Goal: Task Accomplishment & Management: Manage account settings

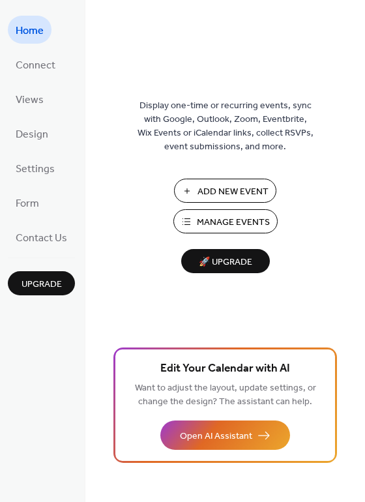
click at [243, 190] on span "Add New Event" at bounding box center [233, 192] width 71 height 14
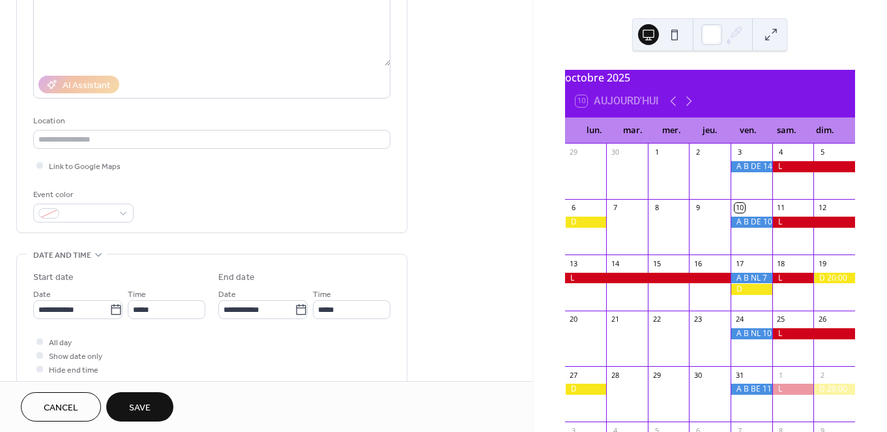
scroll to position [226, 0]
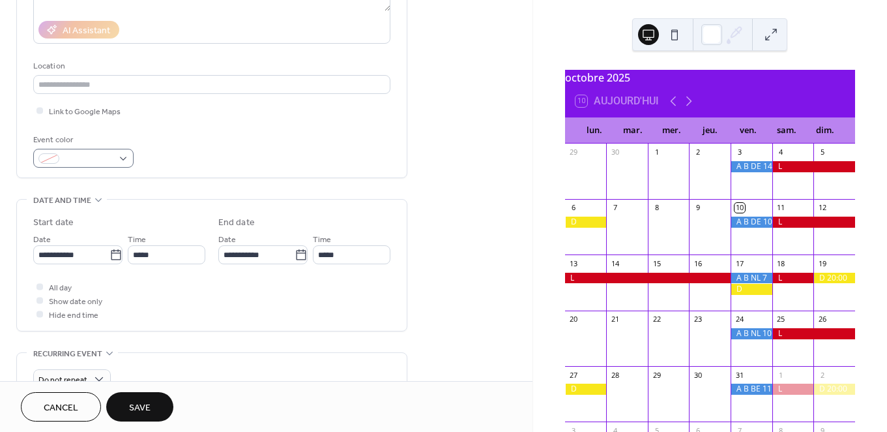
type input "*********"
click at [124, 158] on div at bounding box center [83, 158] width 100 height 19
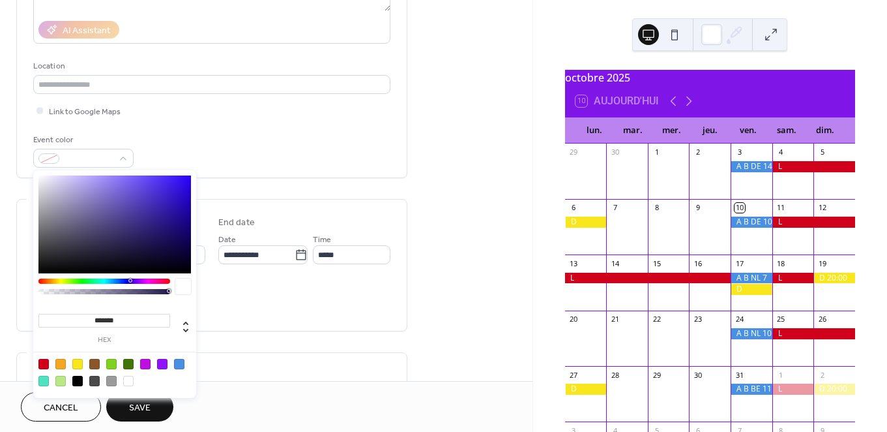
drag, startPoint x: 177, startPoint y: 362, endPoint x: 184, endPoint y: 358, distance: 8.5
click at [177, 362] on div at bounding box center [179, 364] width 10 height 10
type input "*******"
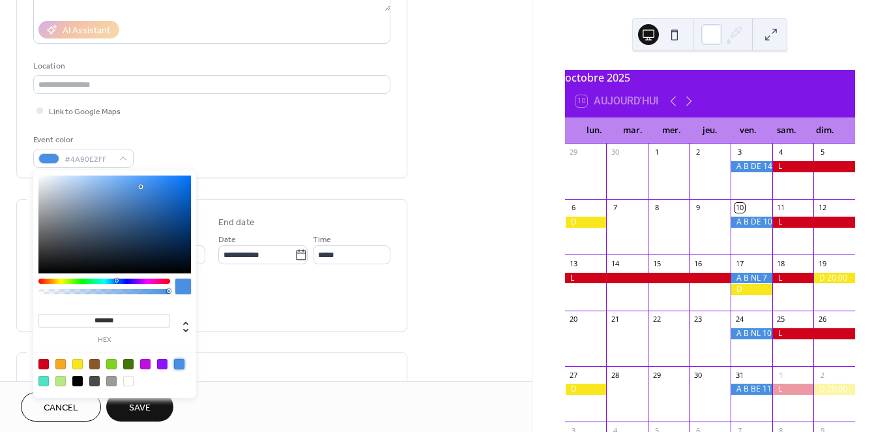
drag, startPoint x: 249, startPoint y: 312, endPoint x: 235, endPoint y: 305, distance: 15.8
click at [249, 312] on div "All day Show date only Hide end time" at bounding box center [211, 300] width 357 height 41
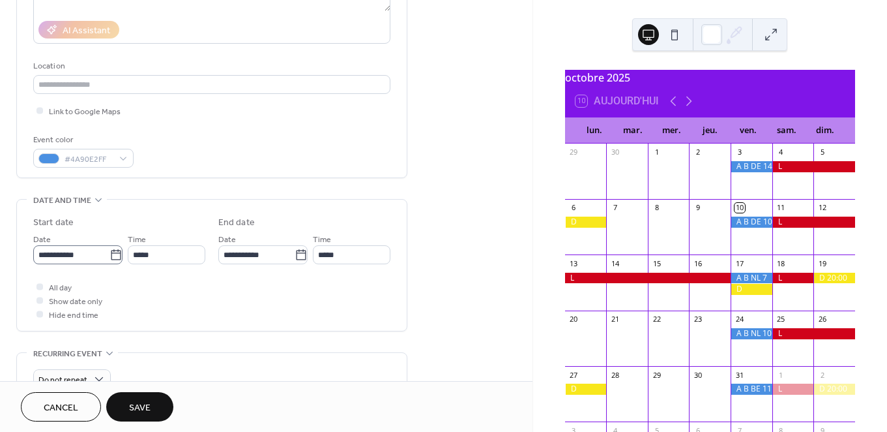
click at [115, 252] on icon at bounding box center [116, 254] width 13 height 13
click at [110, 252] on input "**********" at bounding box center [71, 254] width 76 height 19
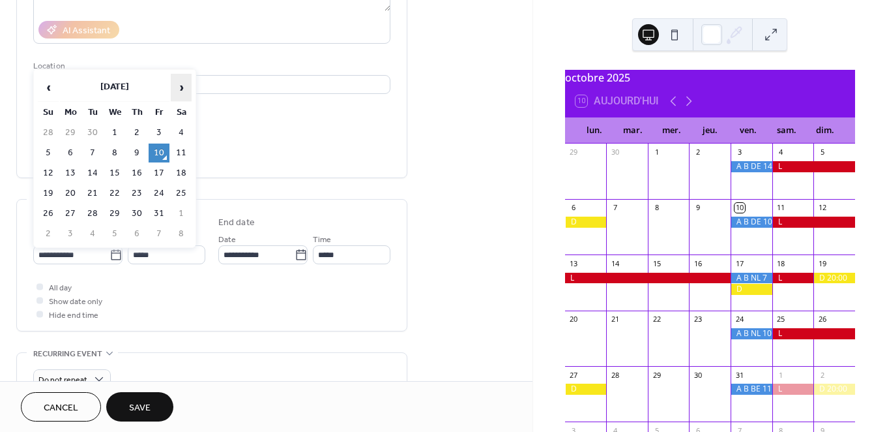
click at [184, 89] on span "›" at bounding box center [181, 87] width 20 height 26
click at [157, 186] on td "26" at bounding box center [159, 193] width 21 height 19
type input "**********"
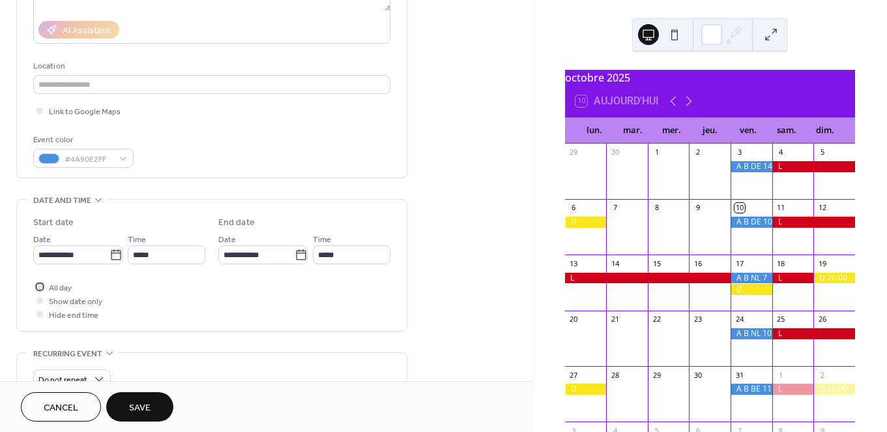
click at [64, 288] on span "All day" at bounding box center [60, 288] width 23 height 14
drag, startPoint x: 137, startPoint y: 402, endPoint x: 258, endPoint y: 362, distance: 127.0
click at [138, 401] on span "Save" at bounding box center [140, 408] width 22 height 14
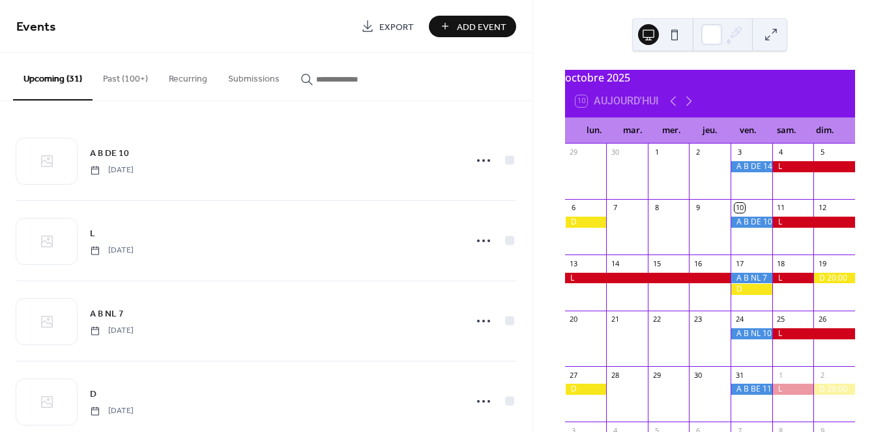
click at [486, 27] on span "Add Event" at bounding box center [482, 27] width 50 height 14
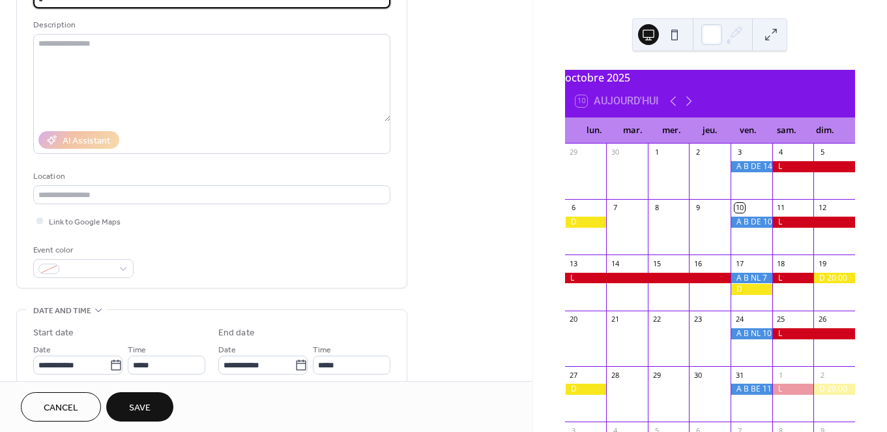
scroll to position [121, 0]
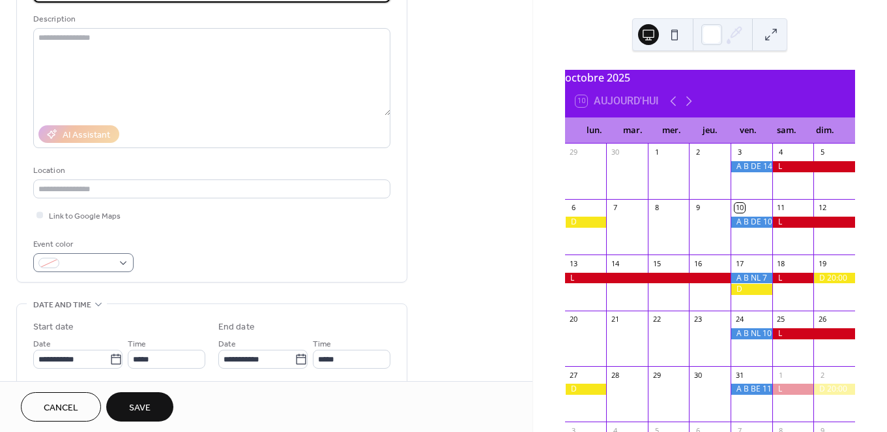
type input "*"
click at [126, 258] on div at bounding box center [83, 262] width 100 height 19
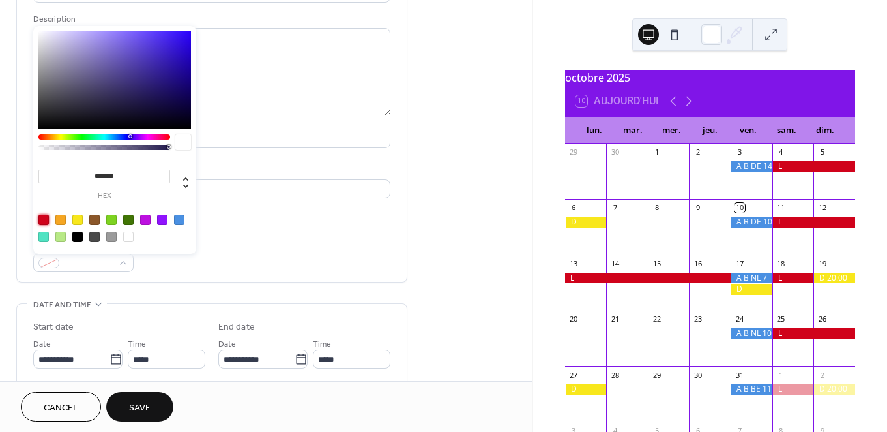
drag, startPoint x: 47, startPoint y: 216, endPoint x: 134, endPoint y: 247, distance: 92.6
click at [48, 216] on div at bounding box center [43, 219] width 10 height 10
type input "*******"
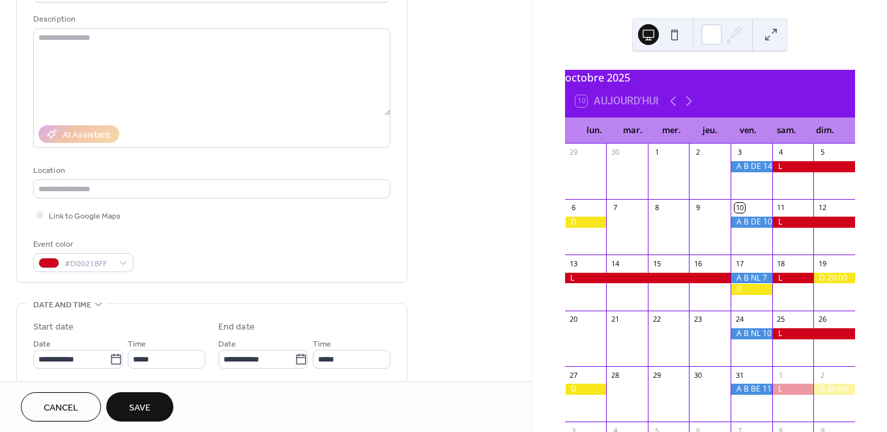
click at [209, 259] on div "Event color #D0021BFF" at bounding box center [211, 254] width 357 height 35
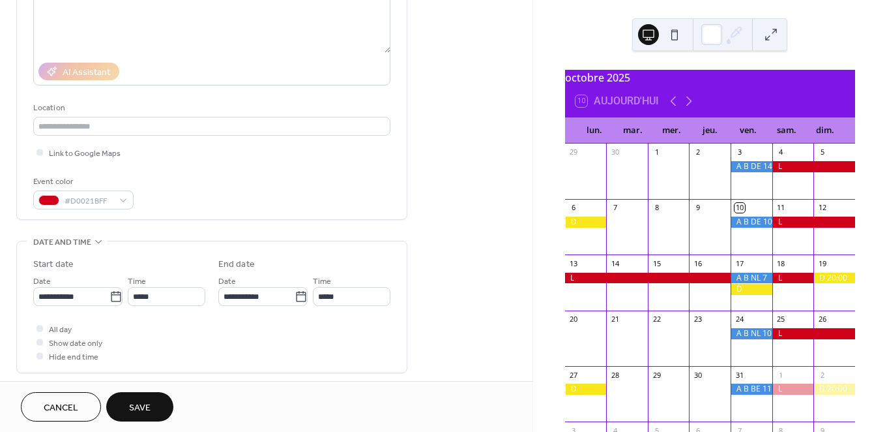
scroll to position [222, 0]
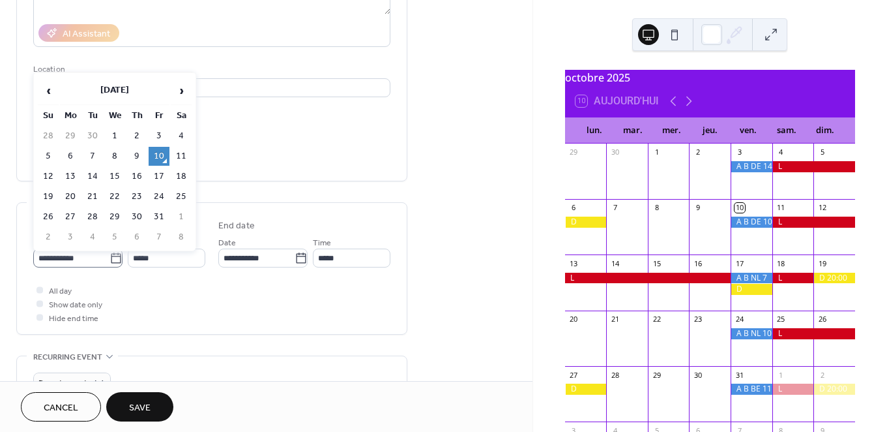
click at [119, 256] on label "**********" at bounding box center [77, 257] width 89 height 19
click at [110, 256] on input "**********" at bounding box center [71, 257] width 76 height 19
click at [184, 93] on span "›" at bounding box center [181, 91] width 20 height 26
click at [181, 192] on td "27" at bounding box center [181, 196] width 21 height 19
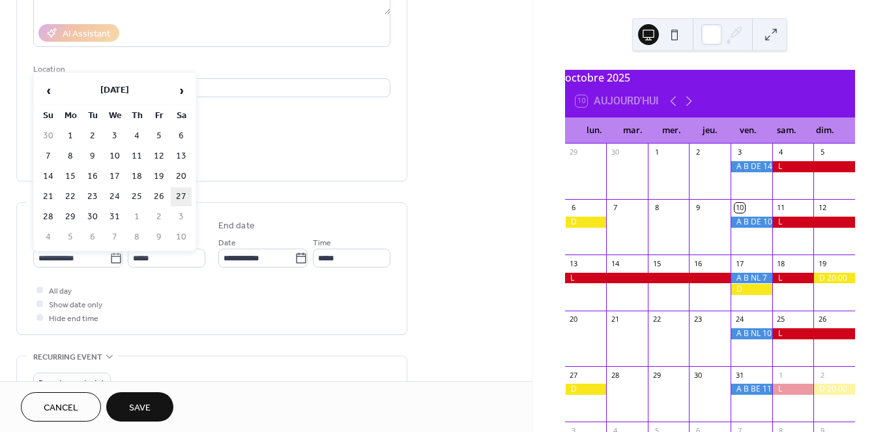
type input "**********"
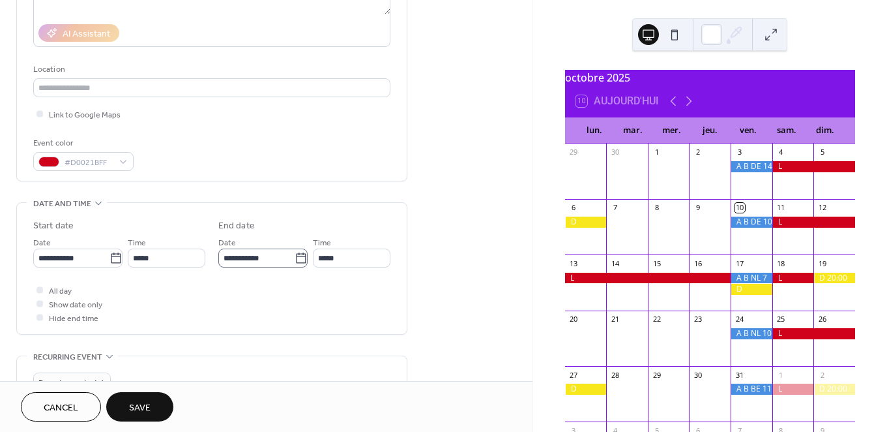
click at [302, 257] on icon at bounding box center [301, 257] width 10 height 10
click at [295, 257] on input "**********" at bounding box center [256, 257] width 76 height 19
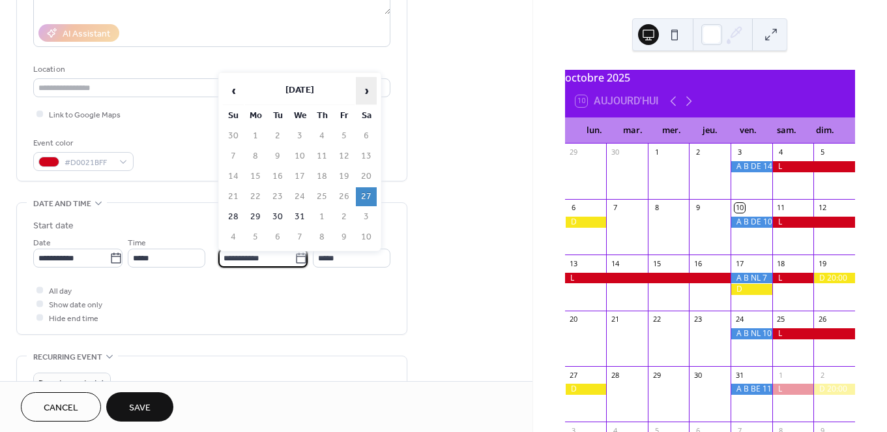
click at [369, 93] on span "›" at bounding box center [367, 91] width 20 height 26
click at [319, 131] on td "1" at bounding box center [322, 135] width 21 height 19
type input "**********"
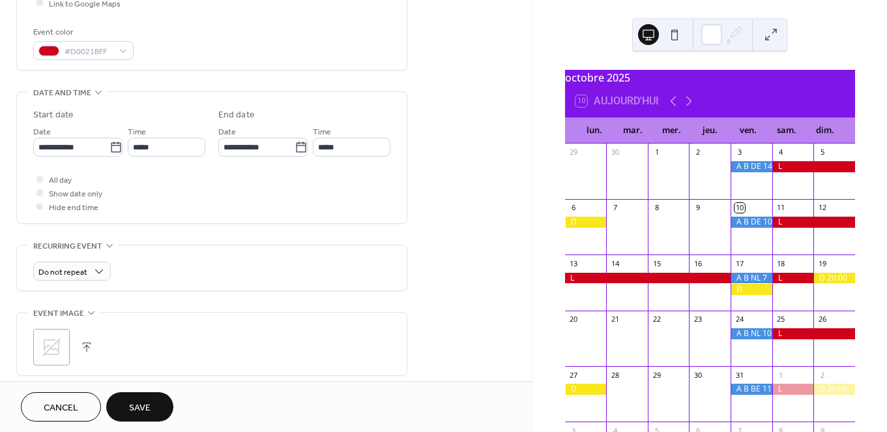
scroll to position [339, 0]
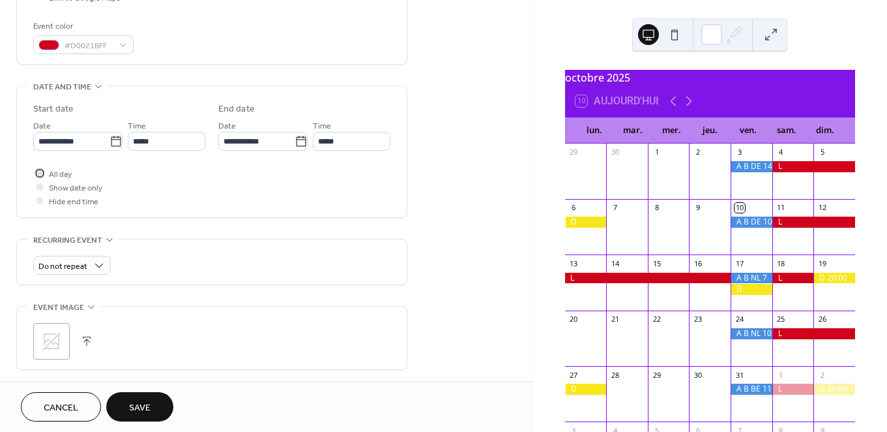
click at [65, 174] on span "All day" at bounding box center [60, 175] width 23 height 14
click at [158, 405] on button "Save" at bounding box center [139, 406] width 67 height 29
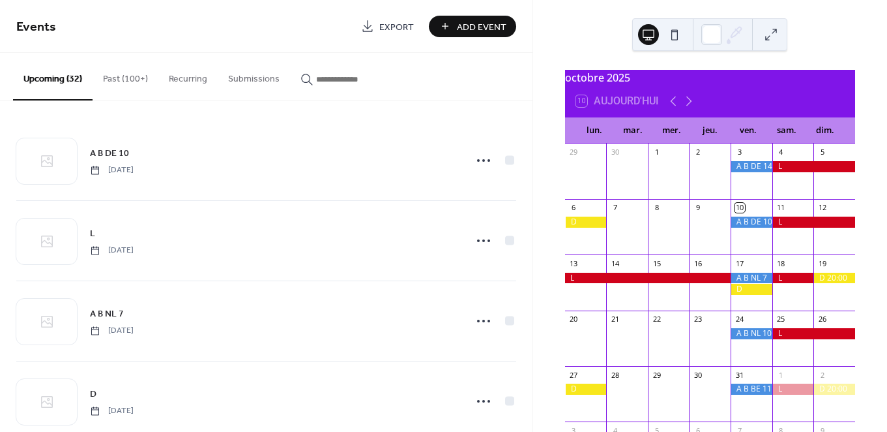
click at [460, 25] on span "Add Event" at bounding box center [482, 27] width 50 height 14
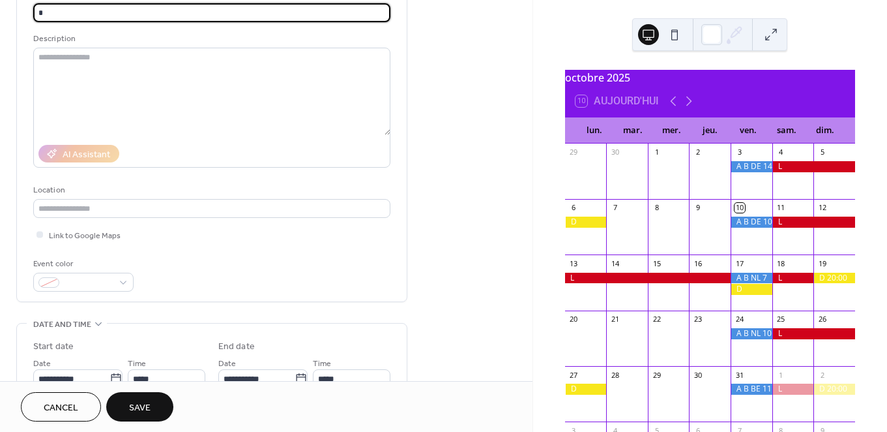
scroll to position [118, 0]
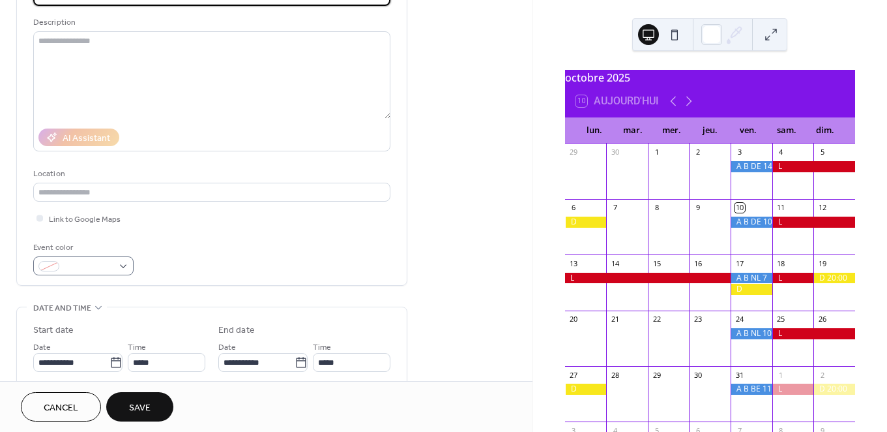
type input "*"
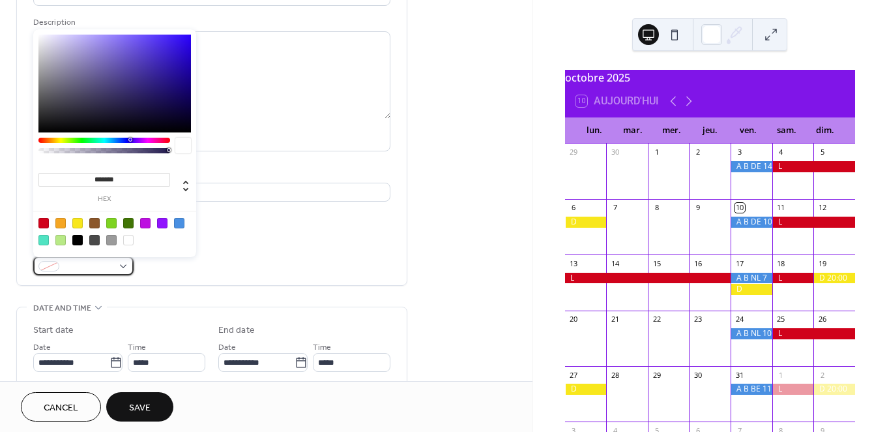
click at [130, 265] on div at bounding box center [83, 265] width 100 height 19
click at [77, 222] on div at bounding box center [77, 223] width 10 height 10
type input "*******"
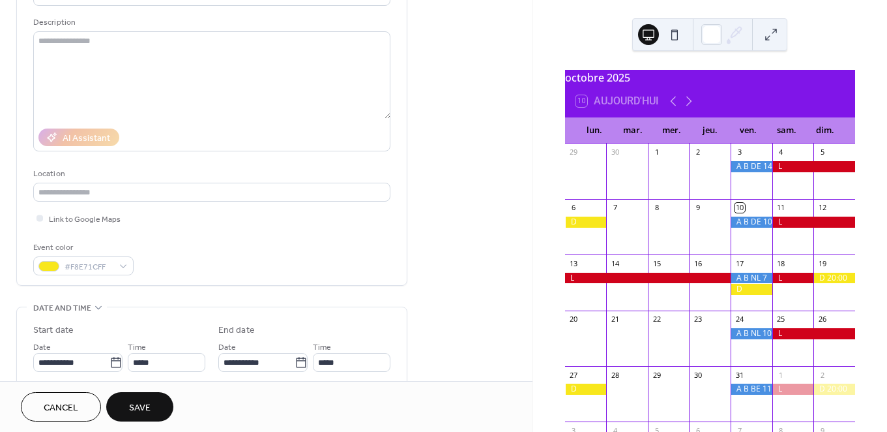
click at [214, 267] on div "Event color #F8E71CFF" at bounding box center [211, 258] width 357 height 35
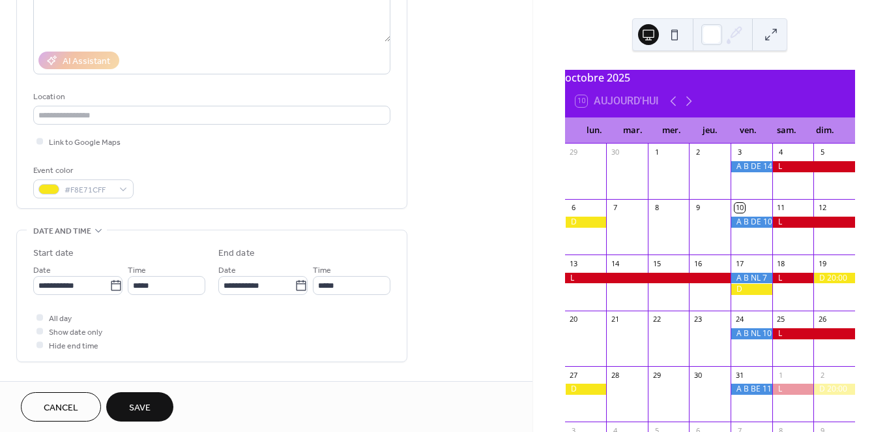
scroll to position [218, 0]
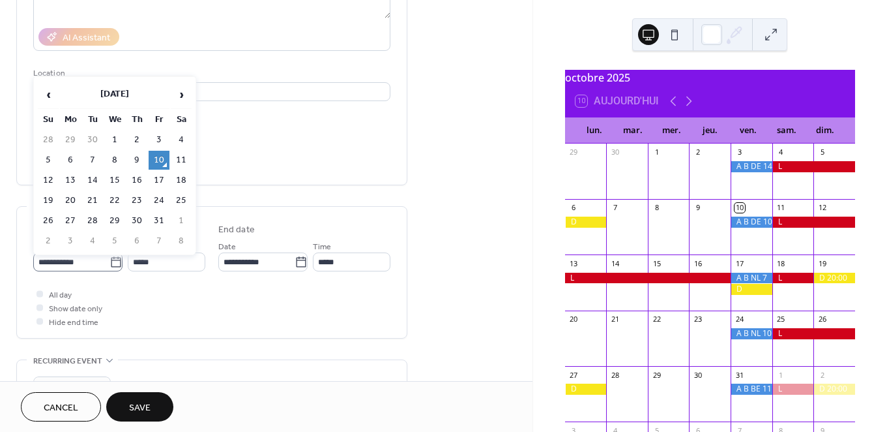
click at [110, 259] on icon at bounding box center [116, 262] width 13 height 13
click at [109, 259] on input "**********" at bounding box center [71, 261] width 76 height 19
click at [181, 93] on span "›" at bounding box center [181, 94] width 20 height 26
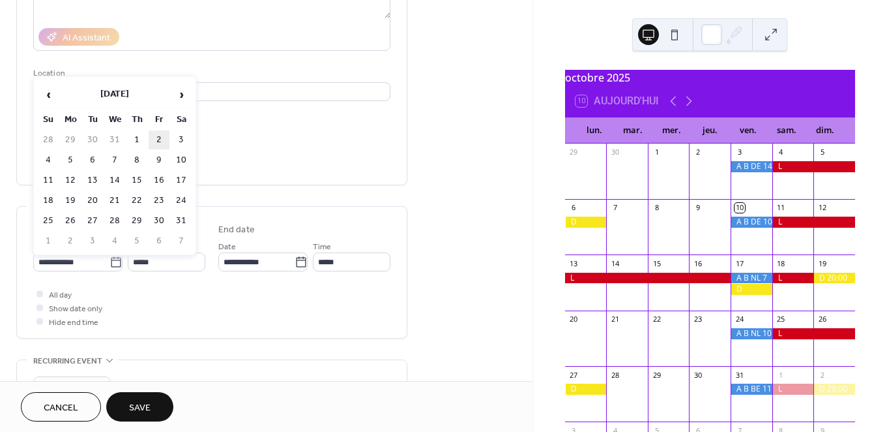
click at [160, 136] on td "2" at bounding box center [159, 139] width 21 height 19
type input "**********"
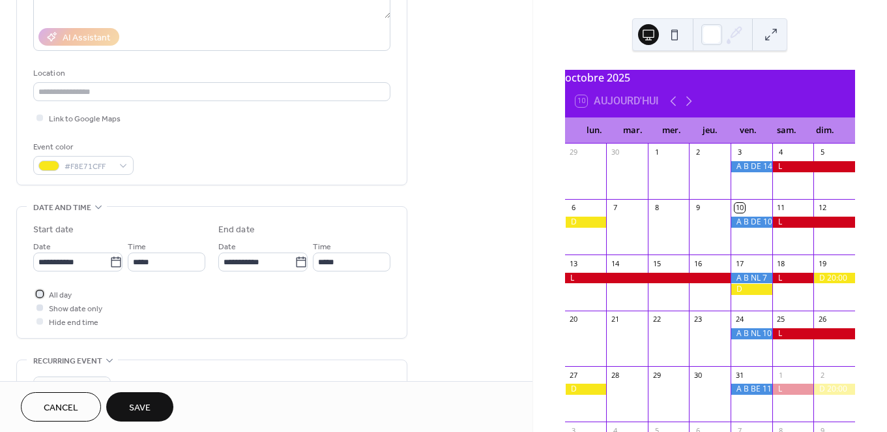
drag, startPoint x: 65, startPoint y: 293, endPoint x: 77, endPoint y: 300, distance: 13.4
click at [65, 293] on span "All day" at bounding box center [60, 295] width 23 height 14
drag, startPoint x: 145, startPoint y: 407, endPoint x: 207, endPoint y: 390, distance: 63.6
click at [145, 407] on span "Save" at bounding box center [140, 408] width 22 height 14
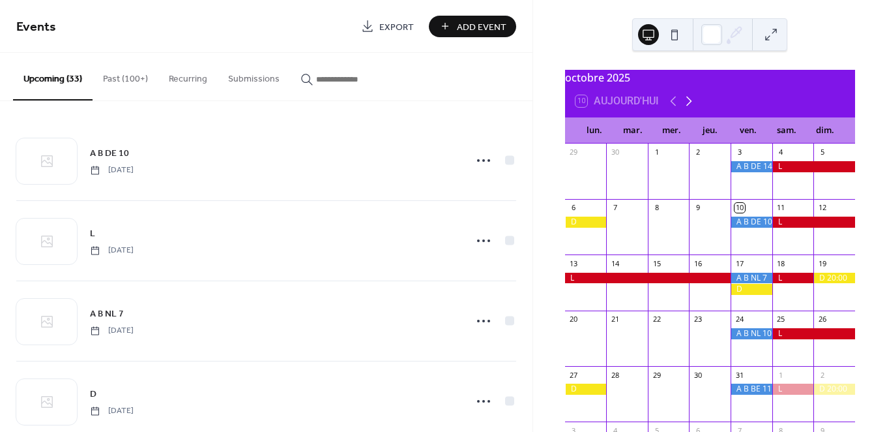
click at [690, 106] on icon at bounding box center [689, 101] width 16 height 16
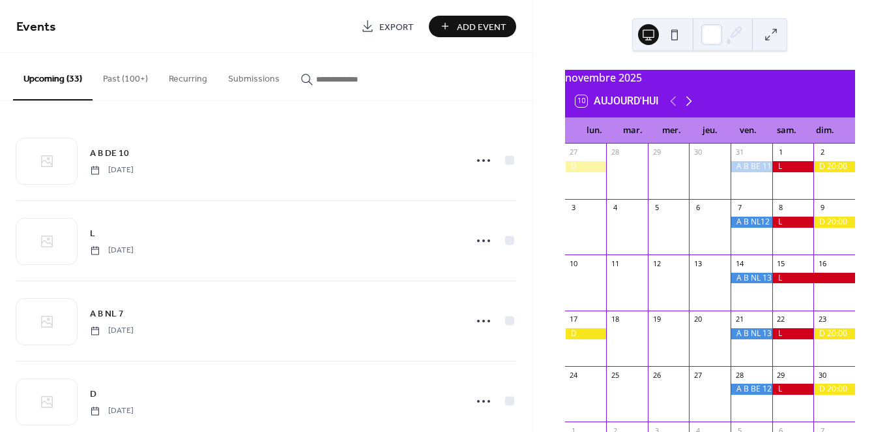
click at [690, 106] on icon at bounding box center [689, 101] width 6 height 10
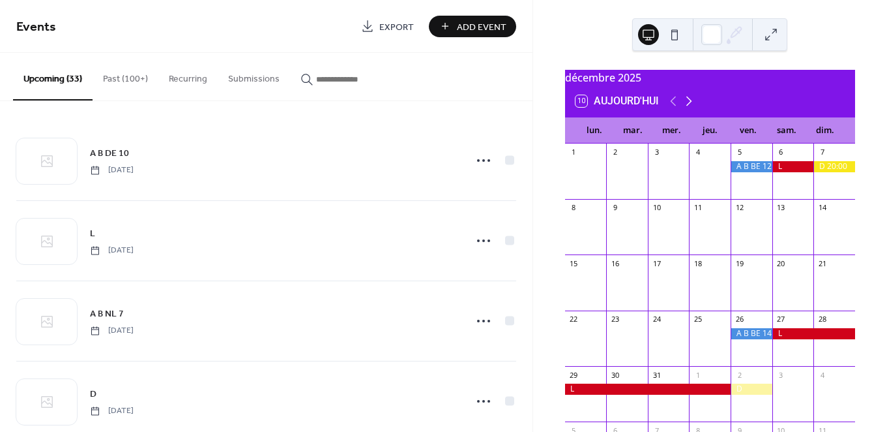
click at [690, 106] on icon at bounding box center [689, 101] width 16 height 16
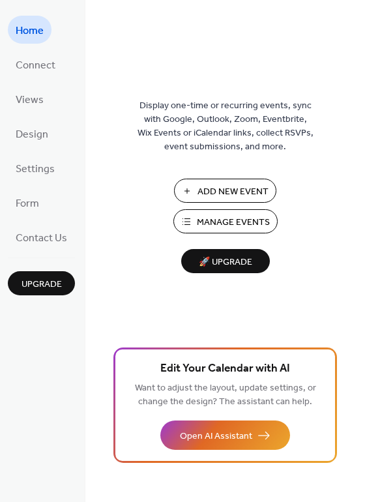
click at [222, 220] on span "Manage Events" at bounding box center [233, 223] width 73 height 14
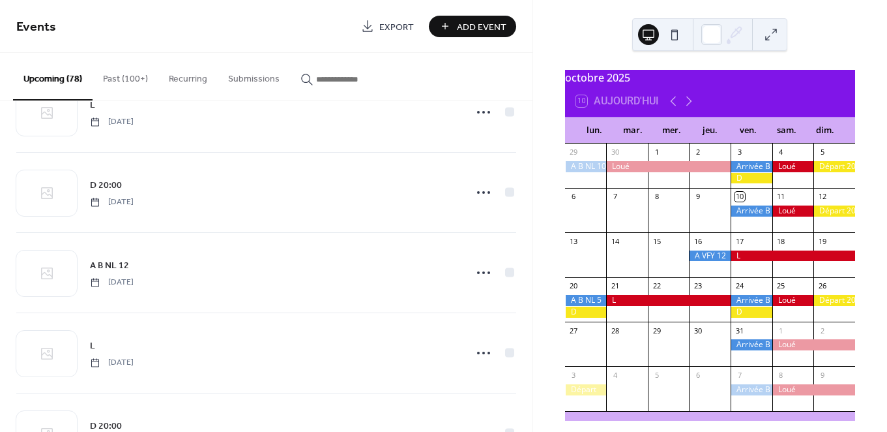
scroll to position [1816, 0]
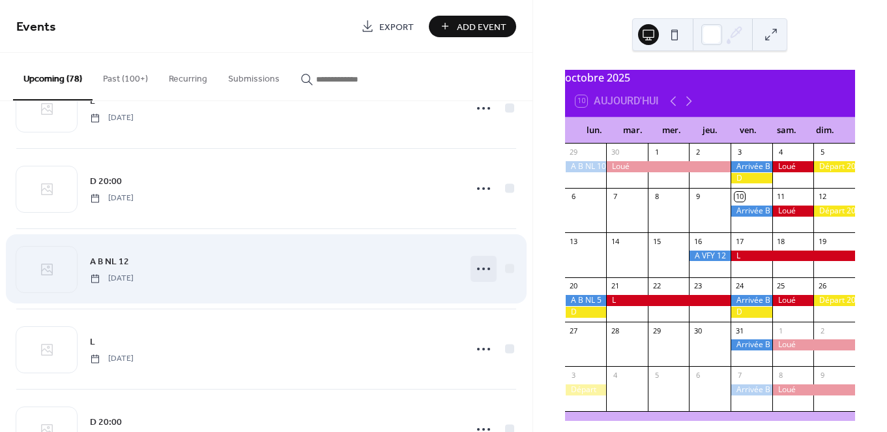
click at [473, 264] on icon at bounding box center [483, 268] width 21 height 21
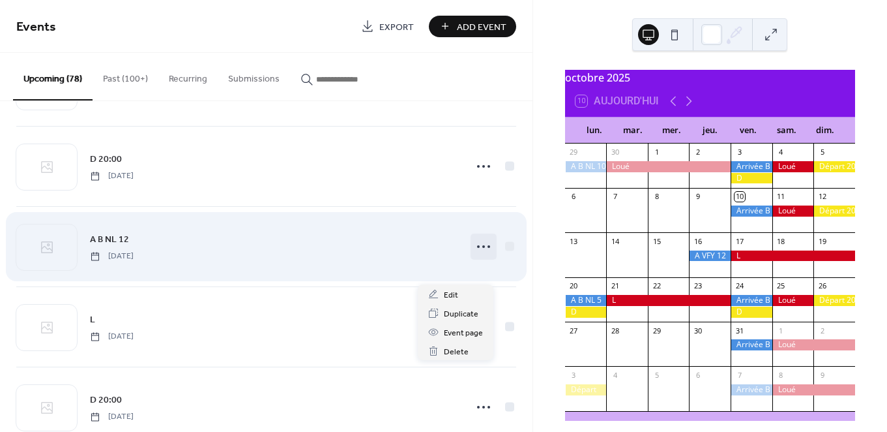
scroll to position [1843, 0]
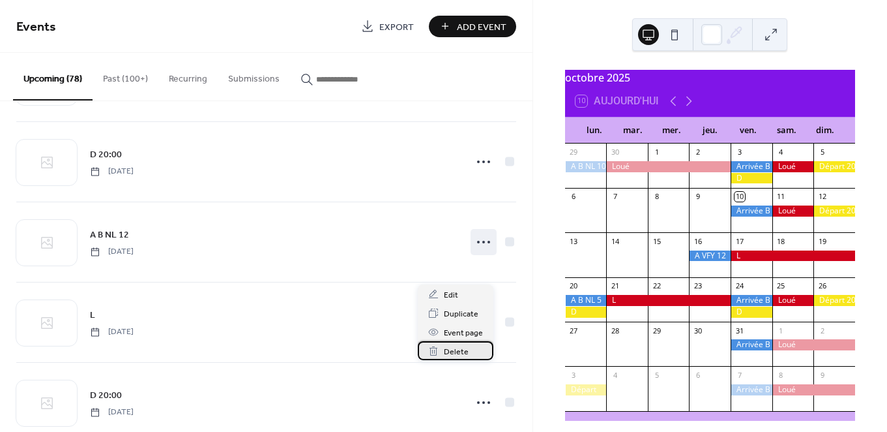
click at [450, 347] on span "Delete" at bounding box center [456, 352] width 25 height 14
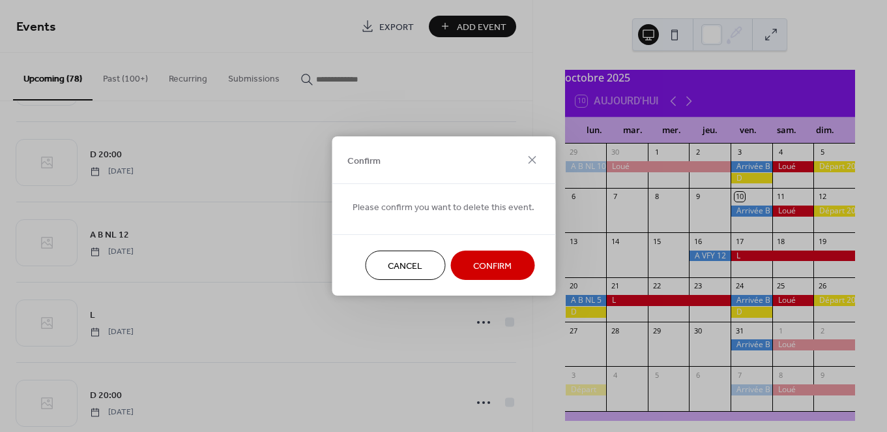
click at [501, 264] on span "Confirm" at bounding box center [492, 266] width 38 height 14
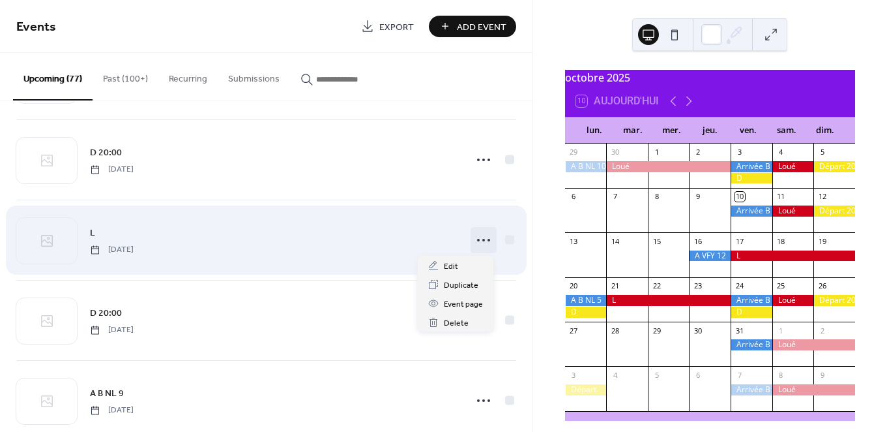
click at [473, 238] on icon at bounding box center [483, 239] width 21 height 21
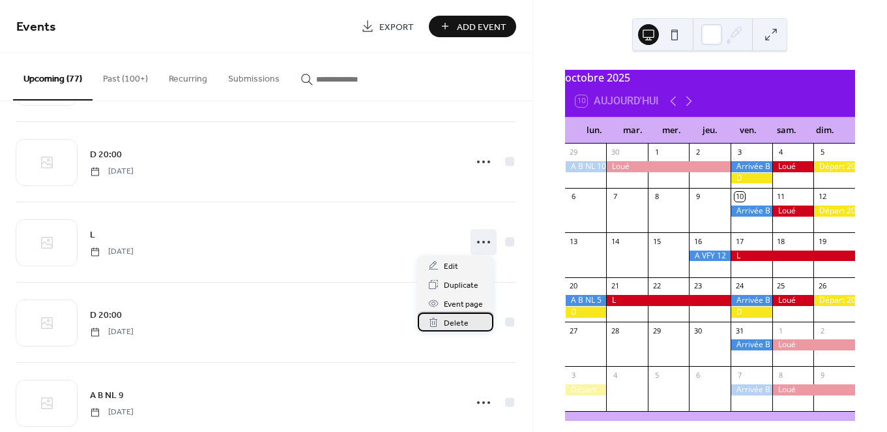
click at [454, 321] on span "Delete" at bounding box center [456, 323] width 25 height 14
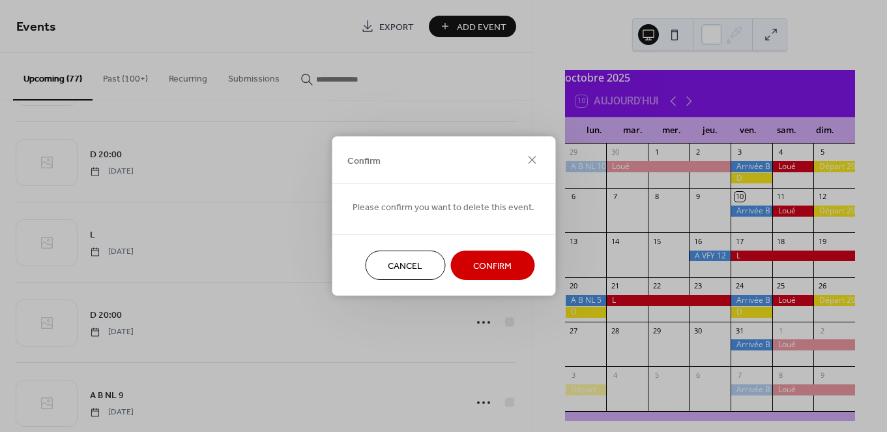
click at [474, 265] on span "Confirm" at bounding box center [492, 266] width 38 height 14
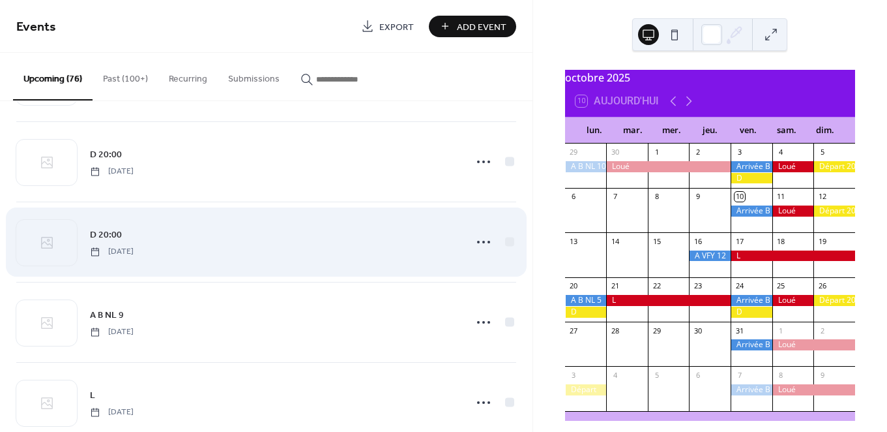
scroll to position [1853, 0]
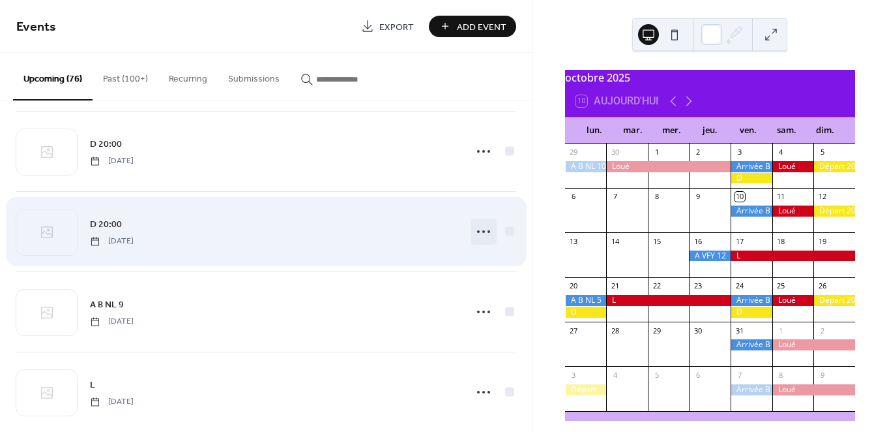
click at [478, 225] on icon at bounding box center [483, 231] width 21 height 21
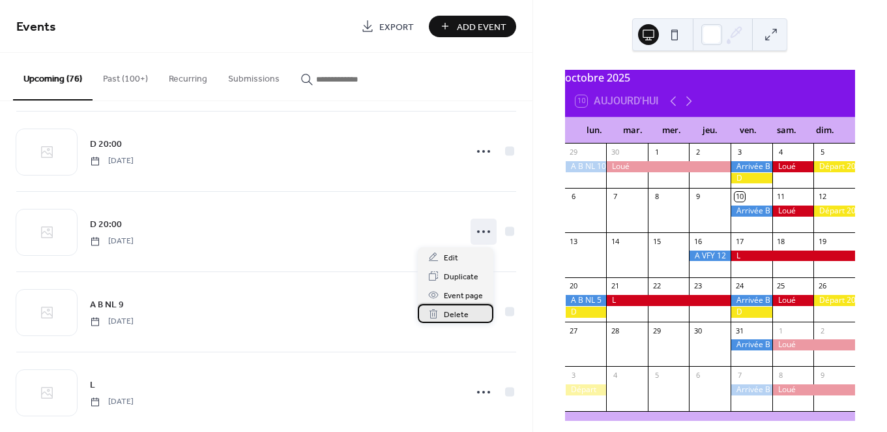
click at [452, 314] on span "Delete" at bounding box center [456, 315] width 25 height 14
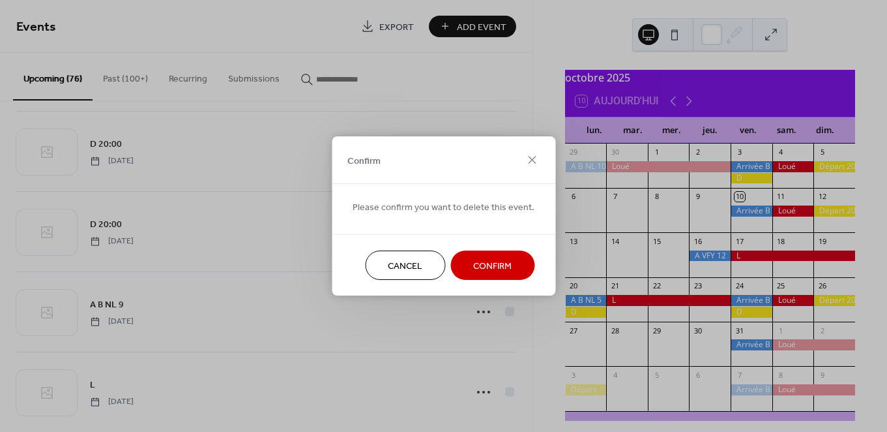
click at [498, 267] on span "Confirm" at bounding box center [492, 266] width 38 height 14
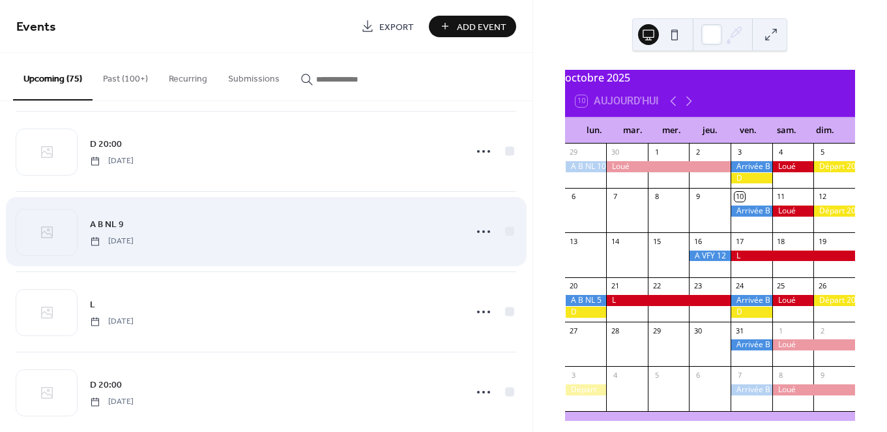
scroll to position [1854, 0]
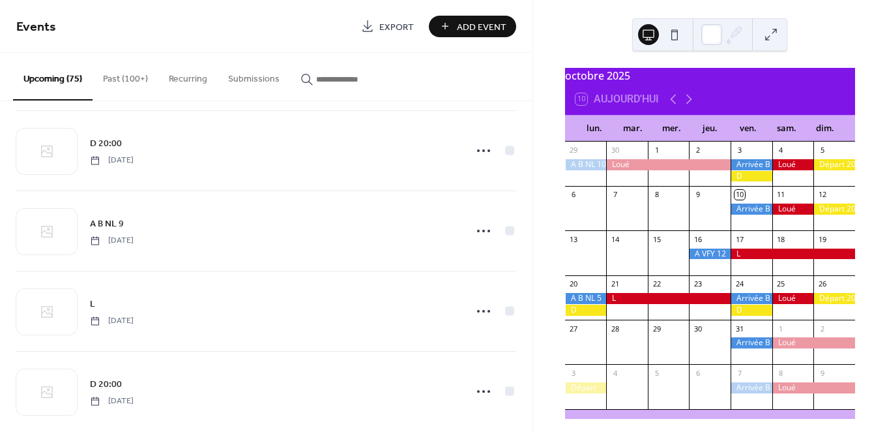
drag, startPoint x: 688, startPoint y: 107, endPoint x: 694, endPoint y: 125, distance: 18.4
click at [688, 107] on icon at bounding box center [689, 99] width 16 height 16
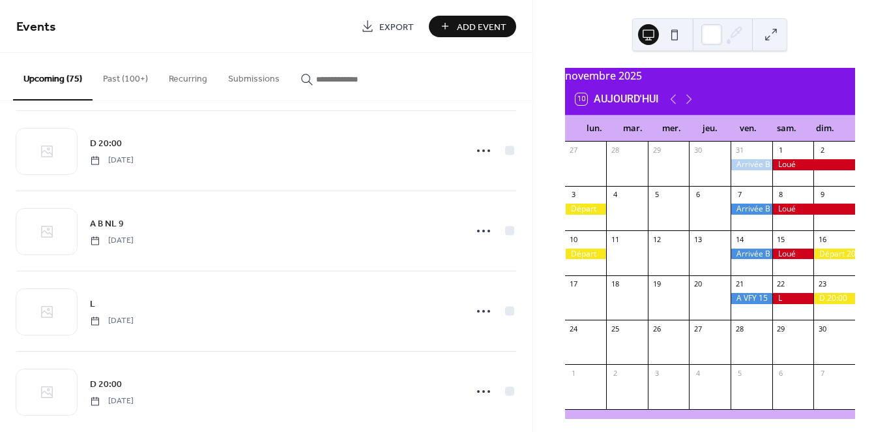
scroll to position [4, 0]
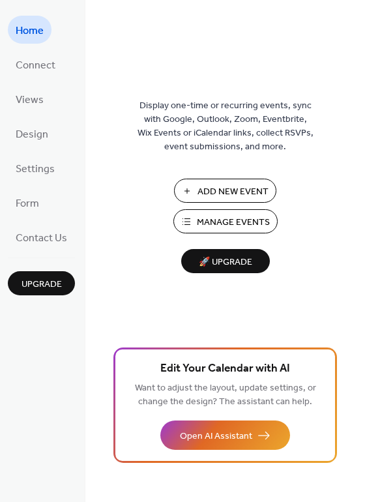
click at [218, 190] on span "Add New Event" at bounding box center [233, 192] width 71 height 14
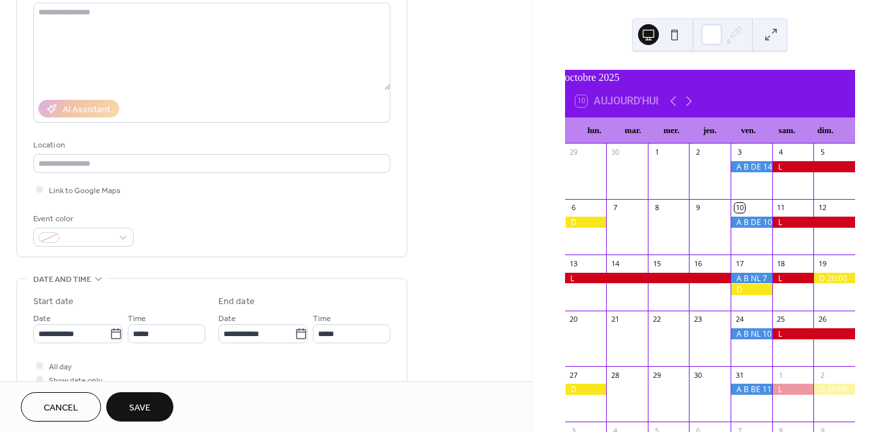
scroll to position [167, 0]
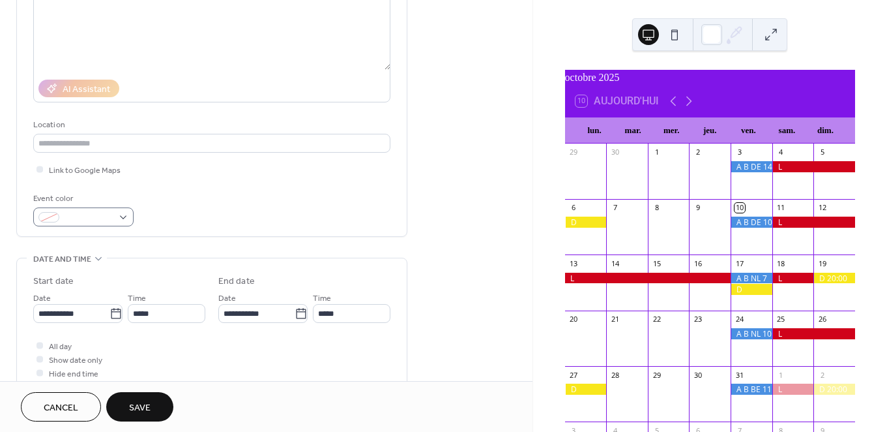
type input "*********"
drag, startPoint x: 124, startPoint y: 216, endPoint x: 135, endPoint y: 220, distance: 11.6
click at [124, 216] on div at bounding box center [83, 216] width 100 height 19
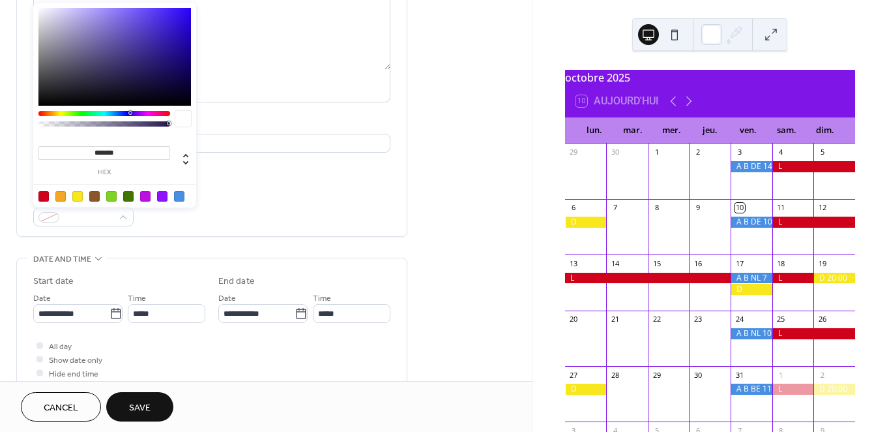
click at [178, 199] on div at bounding box center [179, 196] width 10 height 10
type input "*******"
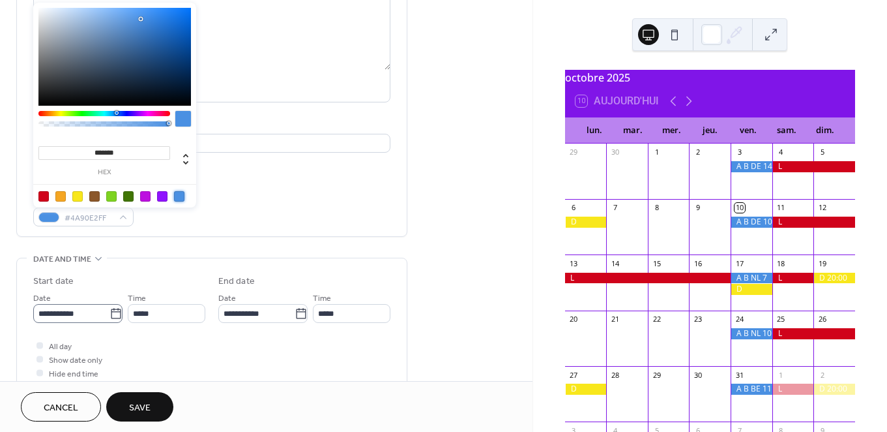
drag, startPoint x: 111, startPoint y: 310, endPoint x: 145, endPoint y: 305, distance: 33.7
click at [111, 310] on icon at bounding box center [116, 313] width 13 height 13
click at [110, 310] on input "**********" at bounding box center [71, 313] width 76 height 19
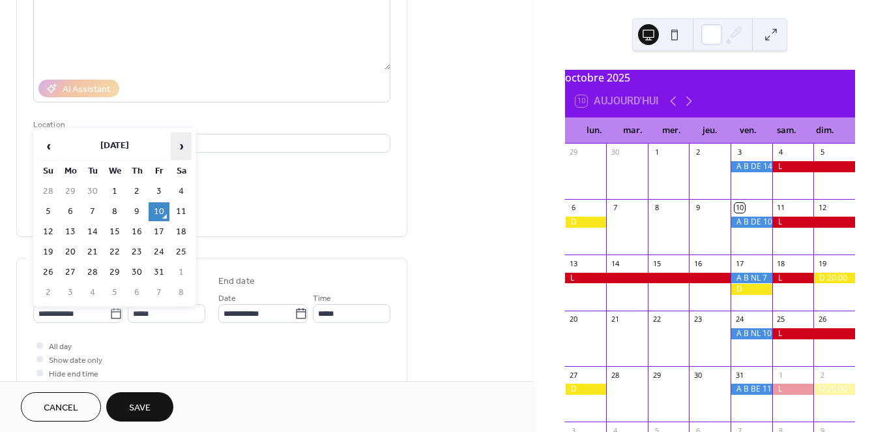
click at [184, 148] on span "›" at bounding box center [181, 146] width 20 height 26
click at [183, 148] on span "›" at bounding box center [181, 146] width 20 height 26
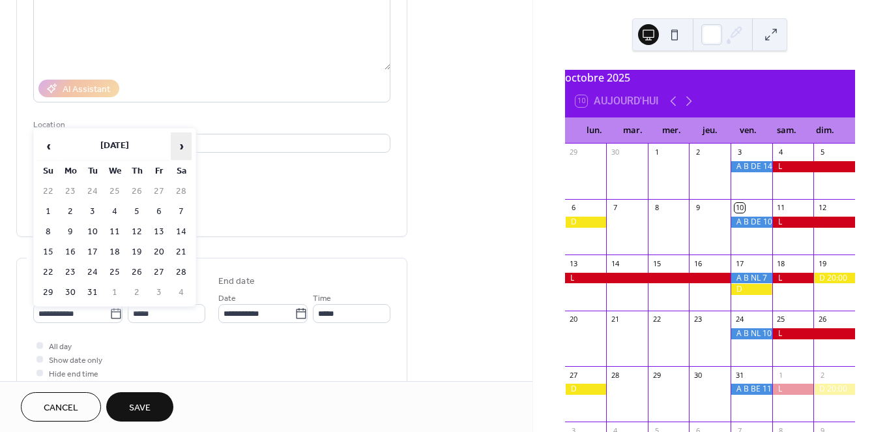
click at [183, 148] on span "›" at bounding box center [181, 146] width 20 height 26
drag, startPoint x: 117, startPoint y: 231, endPoint x: 155, endPoint y: 237, distance: 38.2
click at [117, 231] on td "13" at bounding box center [114, 231] width 21 height 19
type input "**********"
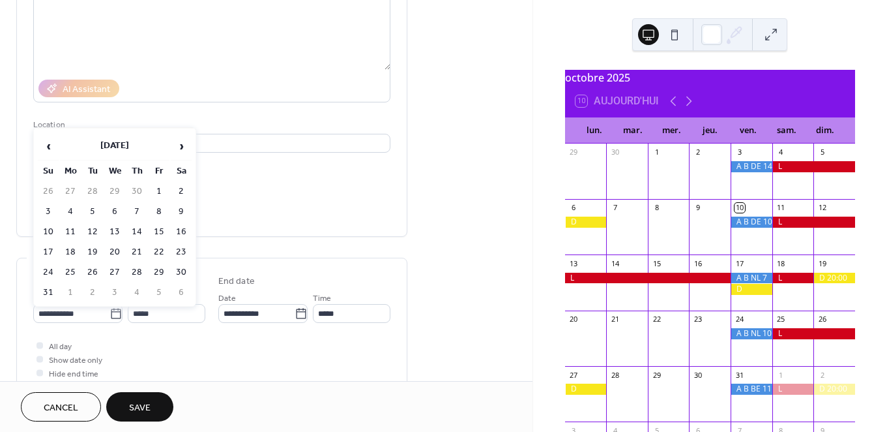
type input "**********"
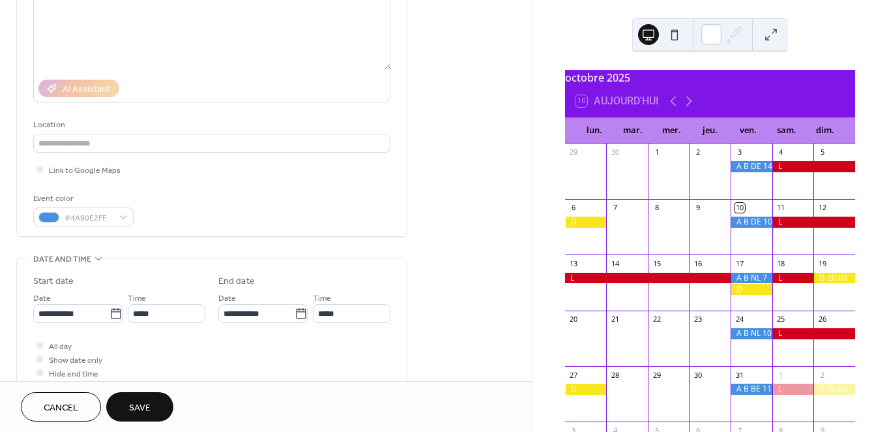
scroll to position [168, 0]
click at [57, 344] on span "All day" at bounding box center [60, 346] width 23 height 14
click at [145, 409] on span "Save" at bounding box center [140, 408] width 22 height 14
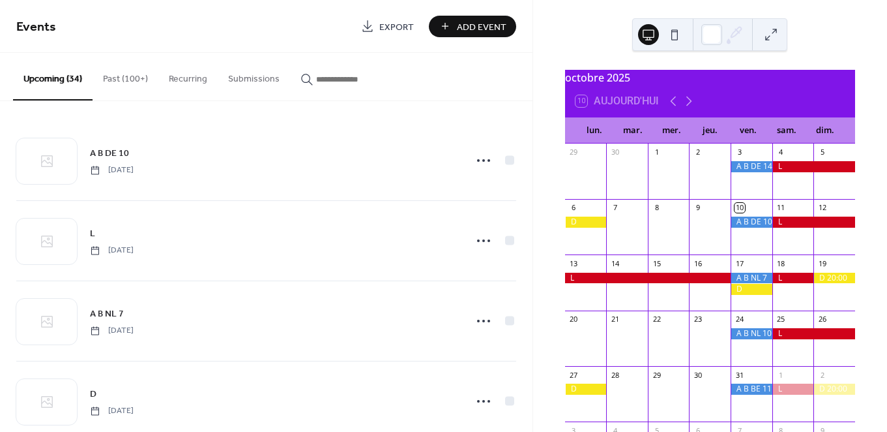
click at [479, 23] on span "Add Event" at bounding box center [482, 27] width 50 height 14
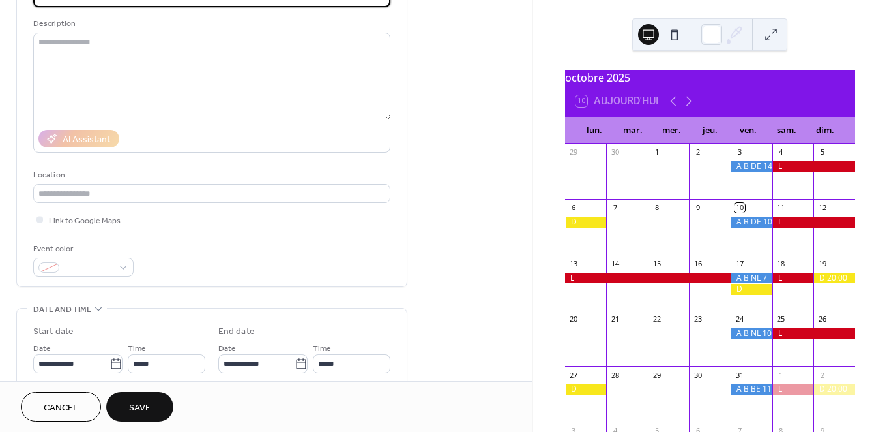
scroll to position [192, 0]
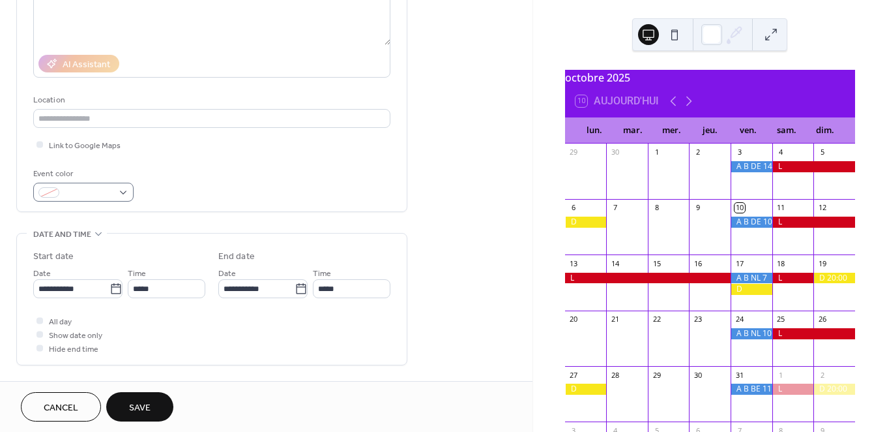
type input "*"
click at [127, 190] on div at bounding box center [83, 192] width 100 height 19
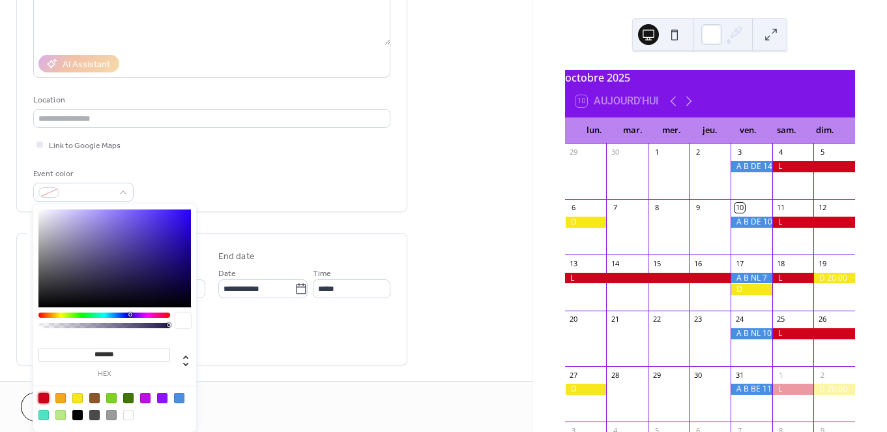
click at [45, 396] on div at bounding box center [43, 397] width 10 height 10
type input "*******"
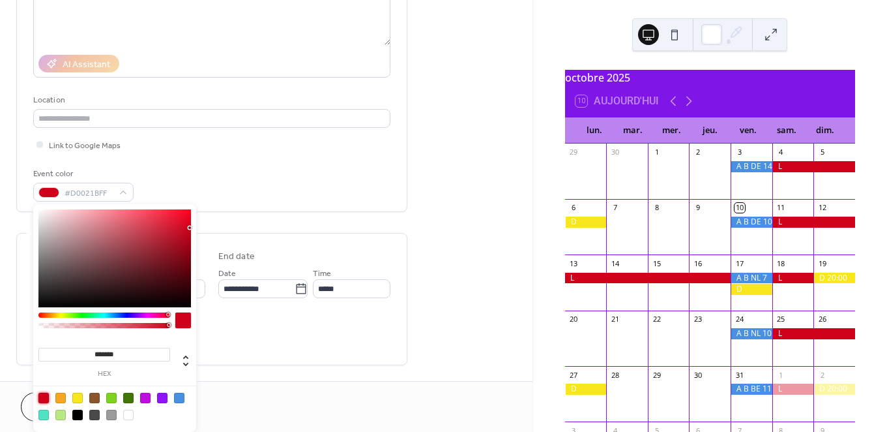
click at [291, 340] on div "All day Show date only Hide end time" at bounding box center [211, 334] width 357 height 41
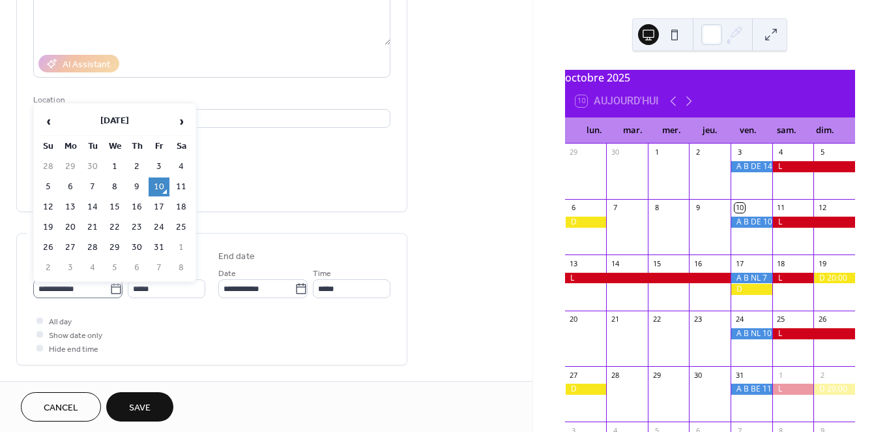
click at [113, 288] on icon at bounding box center [116, 288] width 13 height 13
click at [110, 288] on input "**********" at bounding box center [71, 288] width 76 height 19
click at [182, 119] on span "›" at bounding box center [181, 121] width 20 height 26
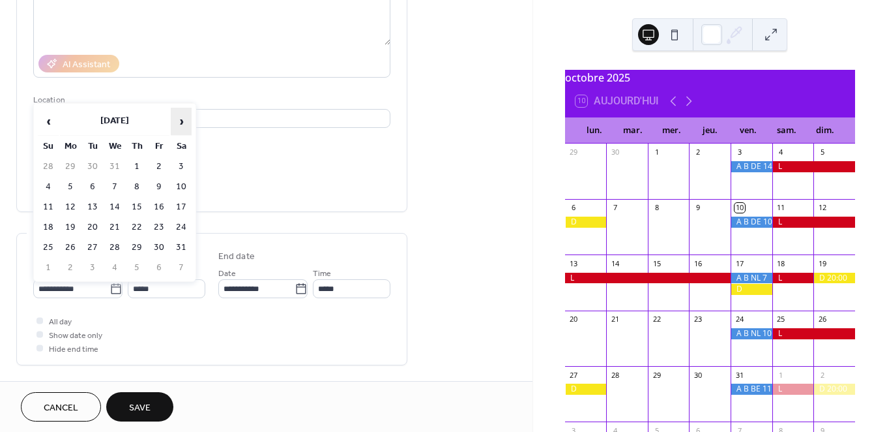
click at [182, 119] on span "›" at bounding box center [181, 121] width 20 height 26
click at [138, 204] on td "14" at bounding box center [136, 207] width 21 height 19
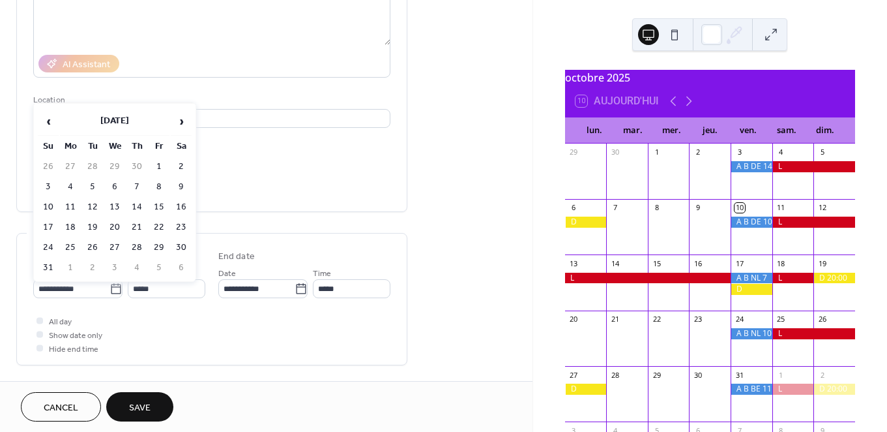
type input "**********"
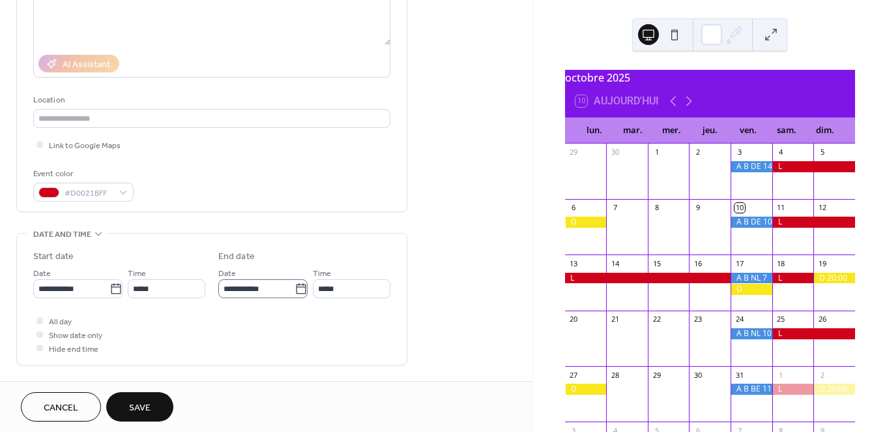
click at [299, 287] on icon at bounding box center [301, 288] width 13 height 13
click at [295, 287] on input "**********" at bounding box center [256, 288] width 76 height 19
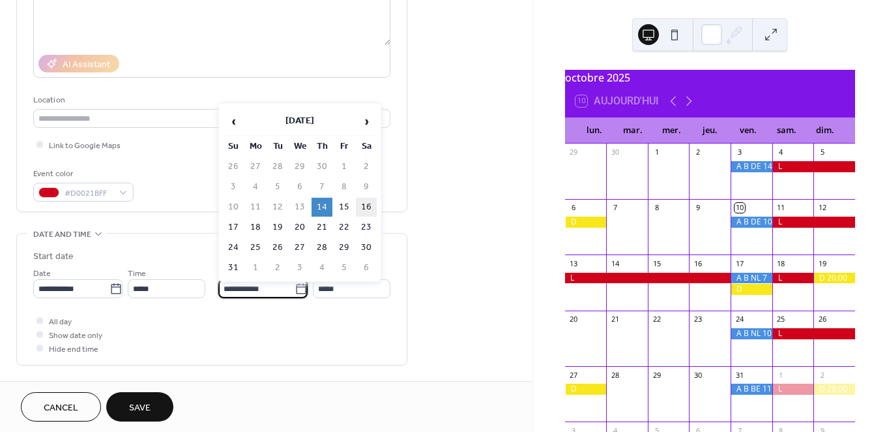
click at [368, 206] on td "16" at bounding box center [366, 207] width 21 height 19
type input "**********"
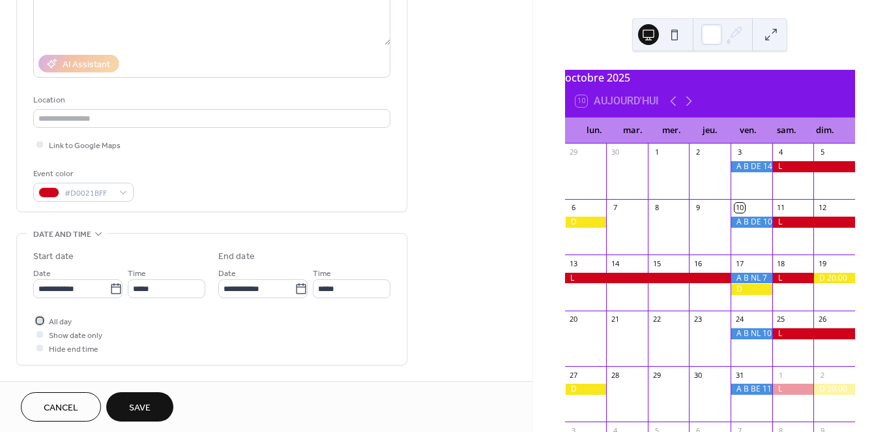
click at [64, 321] on span "All day" at bounding box center [60, 322] width 23 height 14
click at [141, 405] on span "Save" at bounding box center [140, 408] width 22 height 14
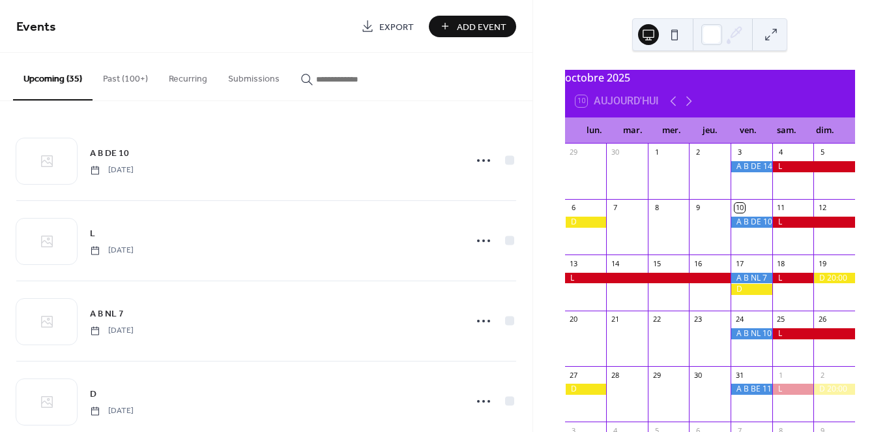
click at [483, 23] on span "Add Event" at bounding box center [482, 27] width 50 height 14
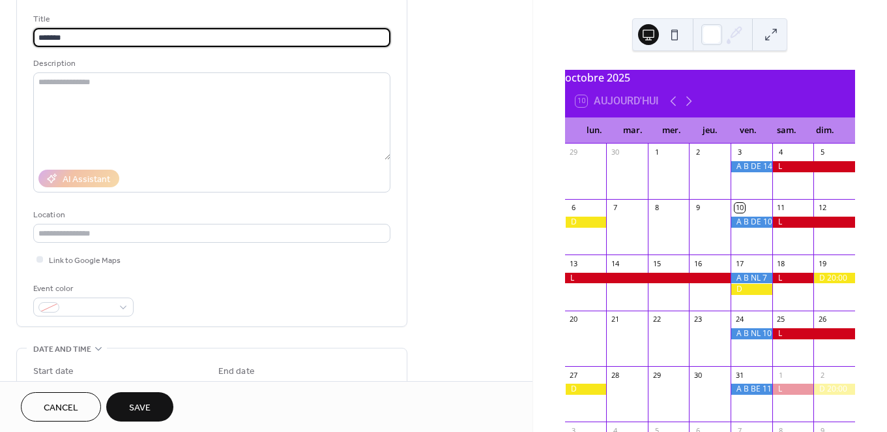
scroll to position [93, 0]
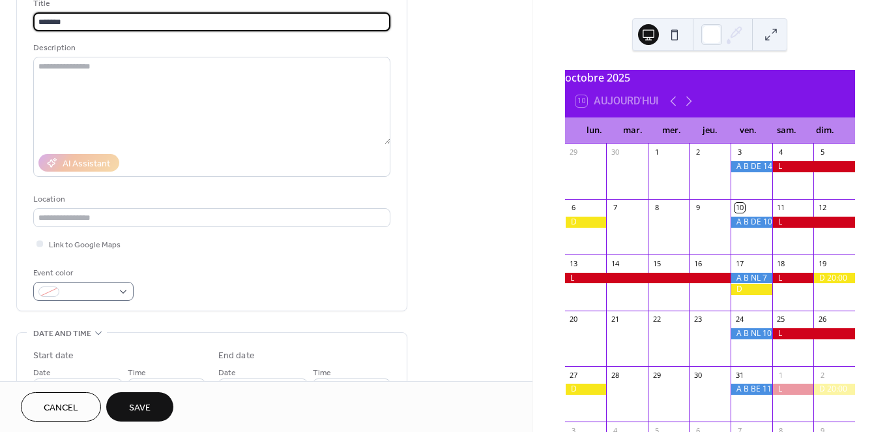
type input "*******"
click at [123, 292] on div at bounding box center [83, 291] width 100 height 19
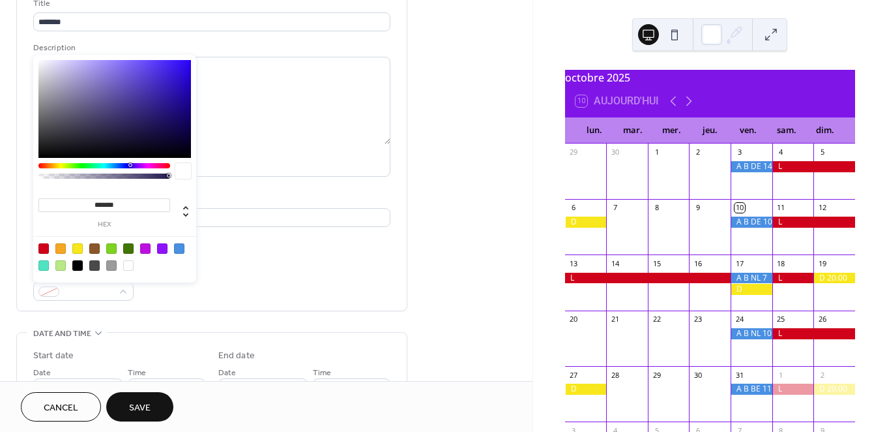
click at [78, 248] on div at bounding box center [77, 248] width 10 height 10
type input "*******"
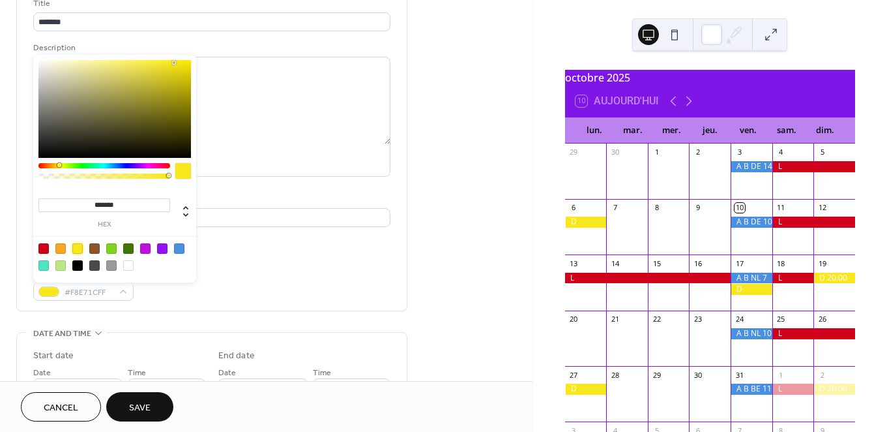
click at [235, 267] on div "Event color #F8E71CFF" at bounding box center [211, 283] width 357 height 35
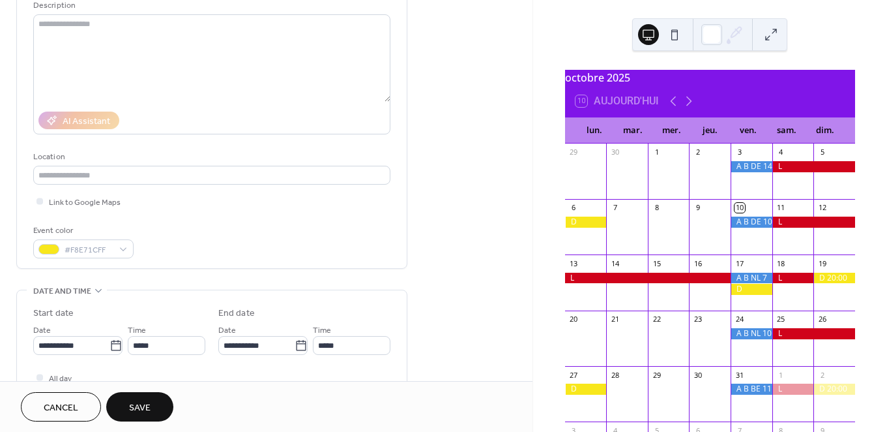
scroll to position [207, 0]
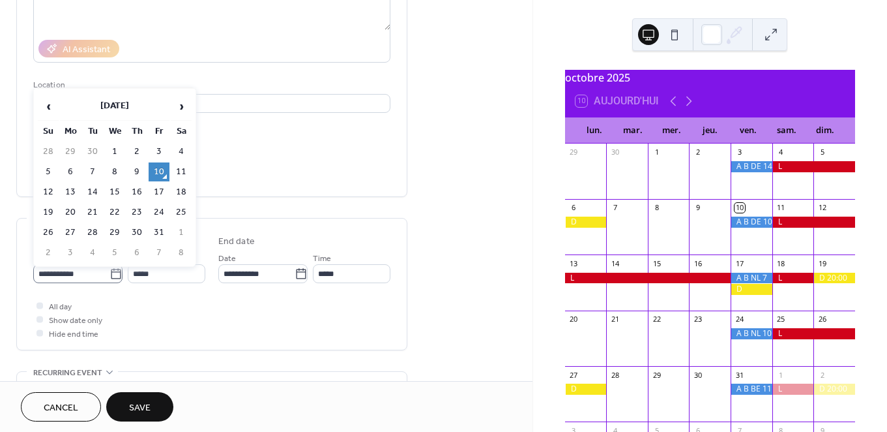
click at [115, 271] on icon at bounding box center [116, 273] width 10 height 10
click at [110, 271] on input "**********" at bounding box center [71, 273] width 76 height 19
click at [180, 111] on span "›" at bounding box center [181, 106] width 20 height 26
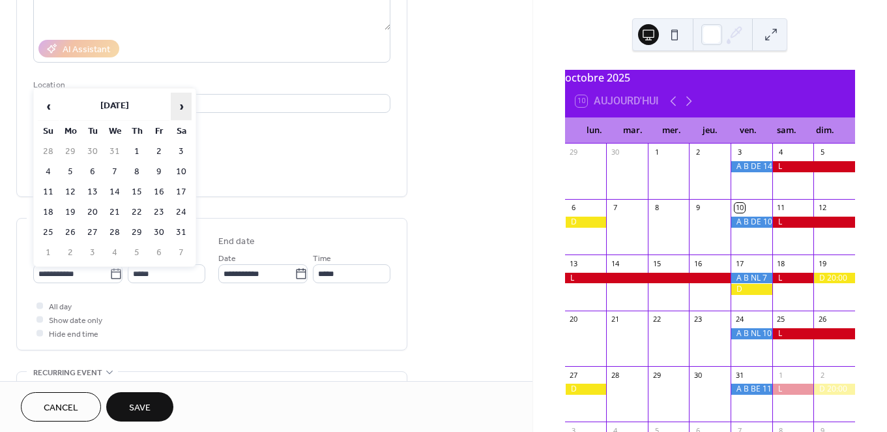
click at [180, 111] on span "›" at bounding box center [181, 106] width 20 height 26
click at [50, 210] on td "17" at bounding box center [48, 212] width 21 height 19
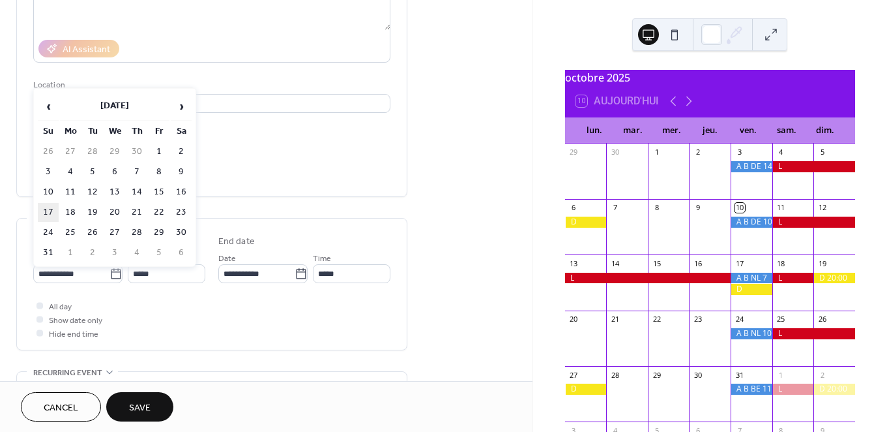
type input "**********"
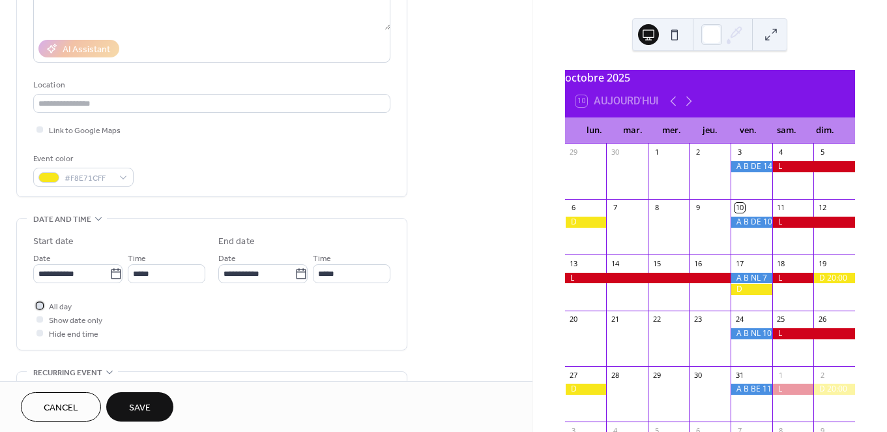
click at [62, 302] on span "All day" at bounding box center [60, 307] width 23 height 14
click at [134, 406] on span "Save" at bounding box center [140, 408] width 22 height 14
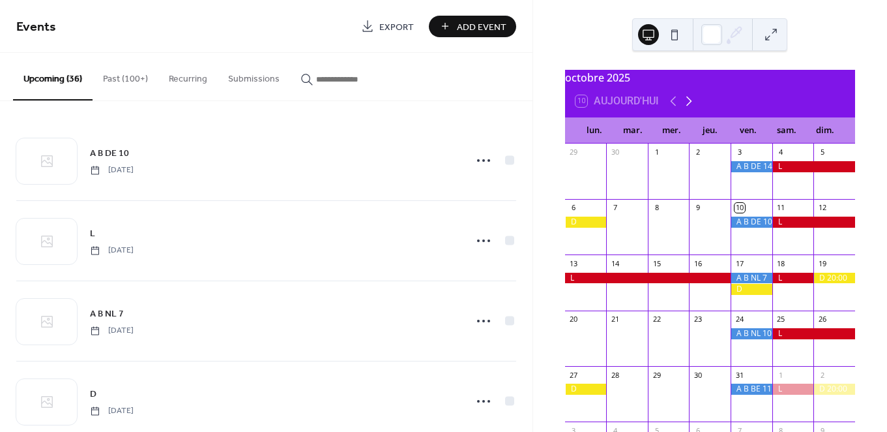
click at [690, 102] on icon at bounding box center [689, 101] width 16 height 16
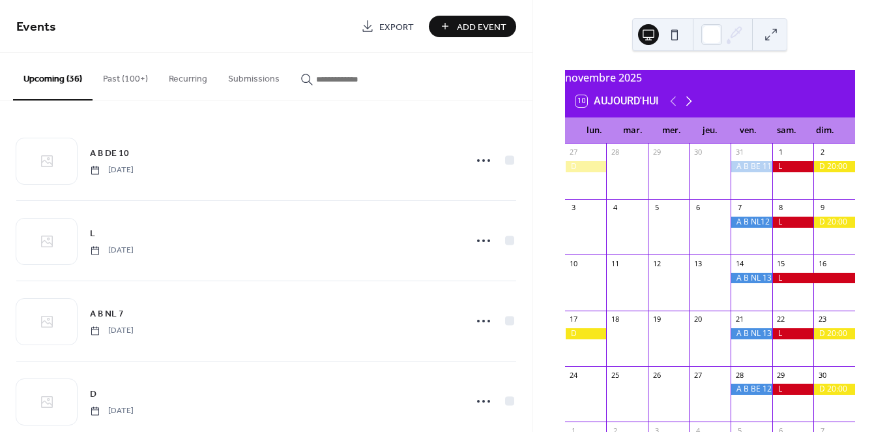
click at [690, 102] on icon at bounding box center [689, 101] width 16 height 16
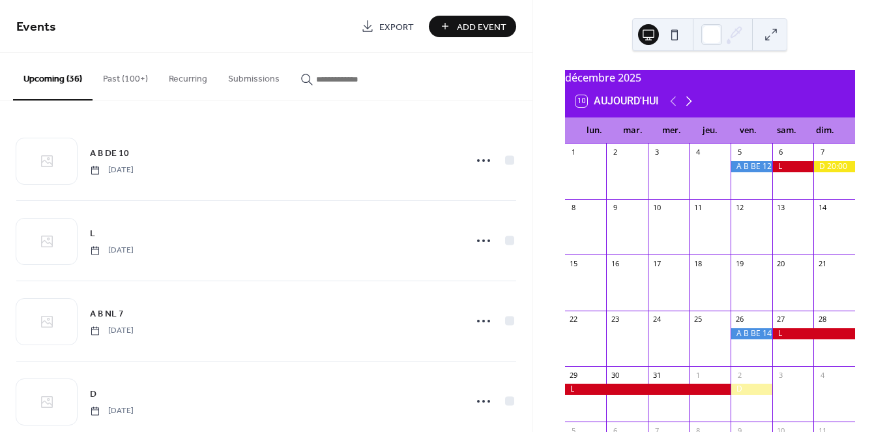
click at [690, 102] on icon at bounding box center [689, 101] width 16 height 16
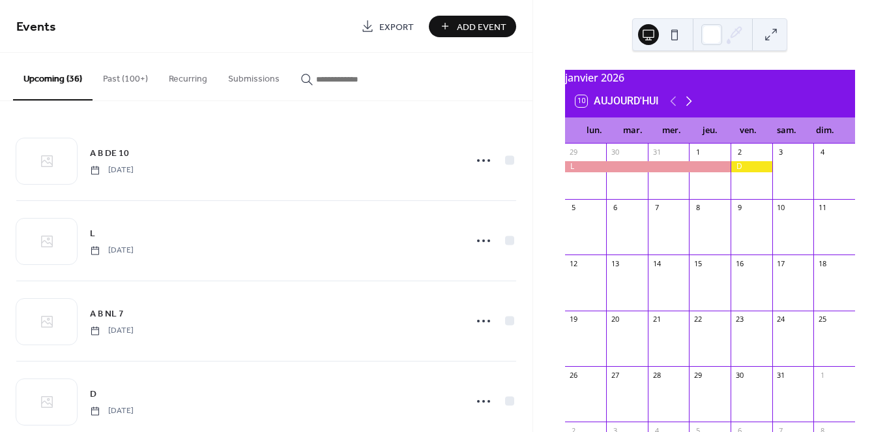
click at [690, 102] on icon at bounding box center [689, 101] width 16 height 16
click at [691, 102] on icon at bounding box center [689, 101] width 16 height 16
